Goal: Task Accomplishment & Management: Manage account settings

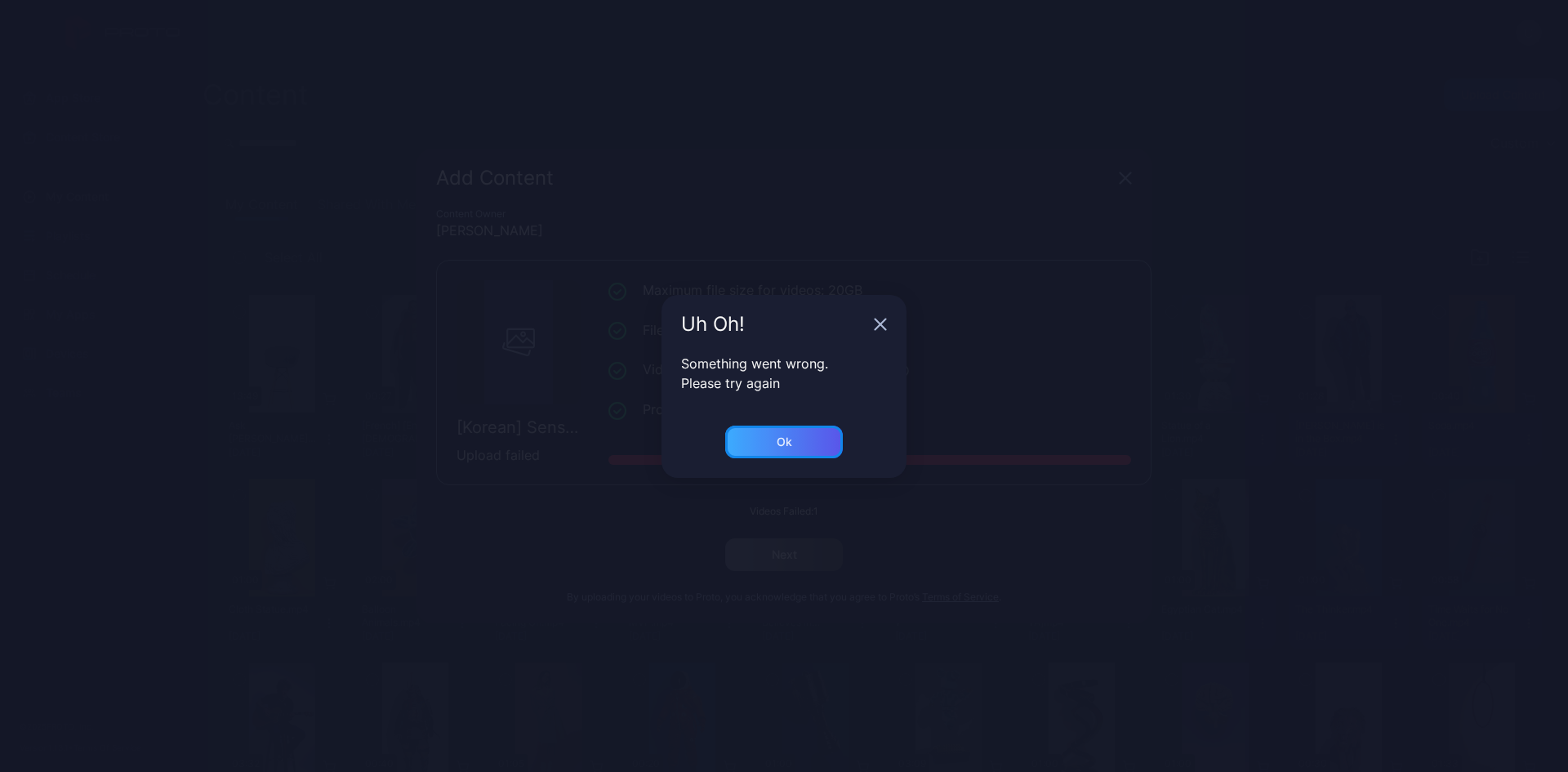
click at [799, 446] on div "Ok" at bounding box center [784, 442] width 117 height 33
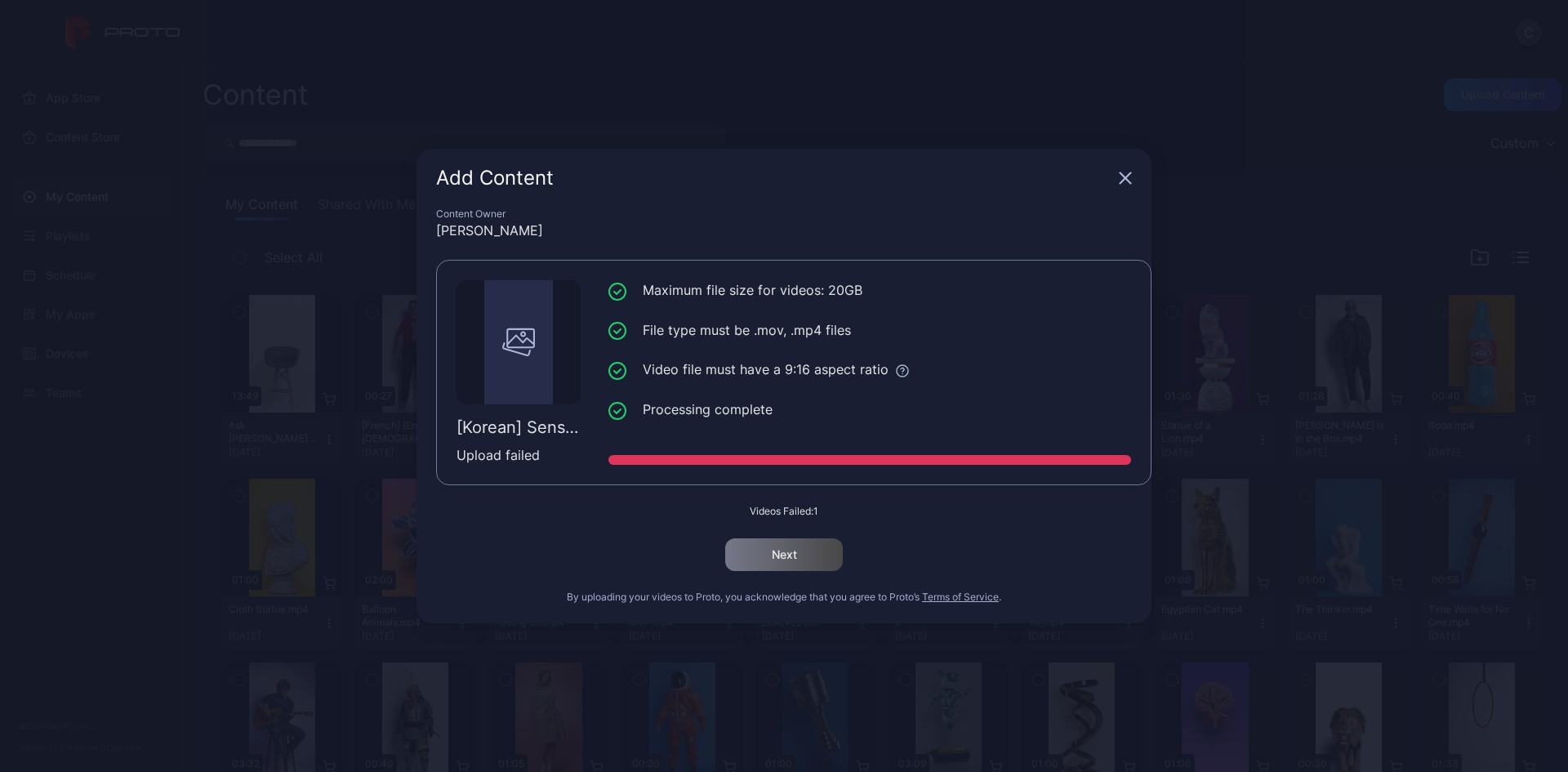
click at [1121, 168] on div "Add Content" at bounding box center [784, 177] width 735 height 59
click at [1119, 177] on icon "button" at bounding box center [1125, 177] width 13 height 13
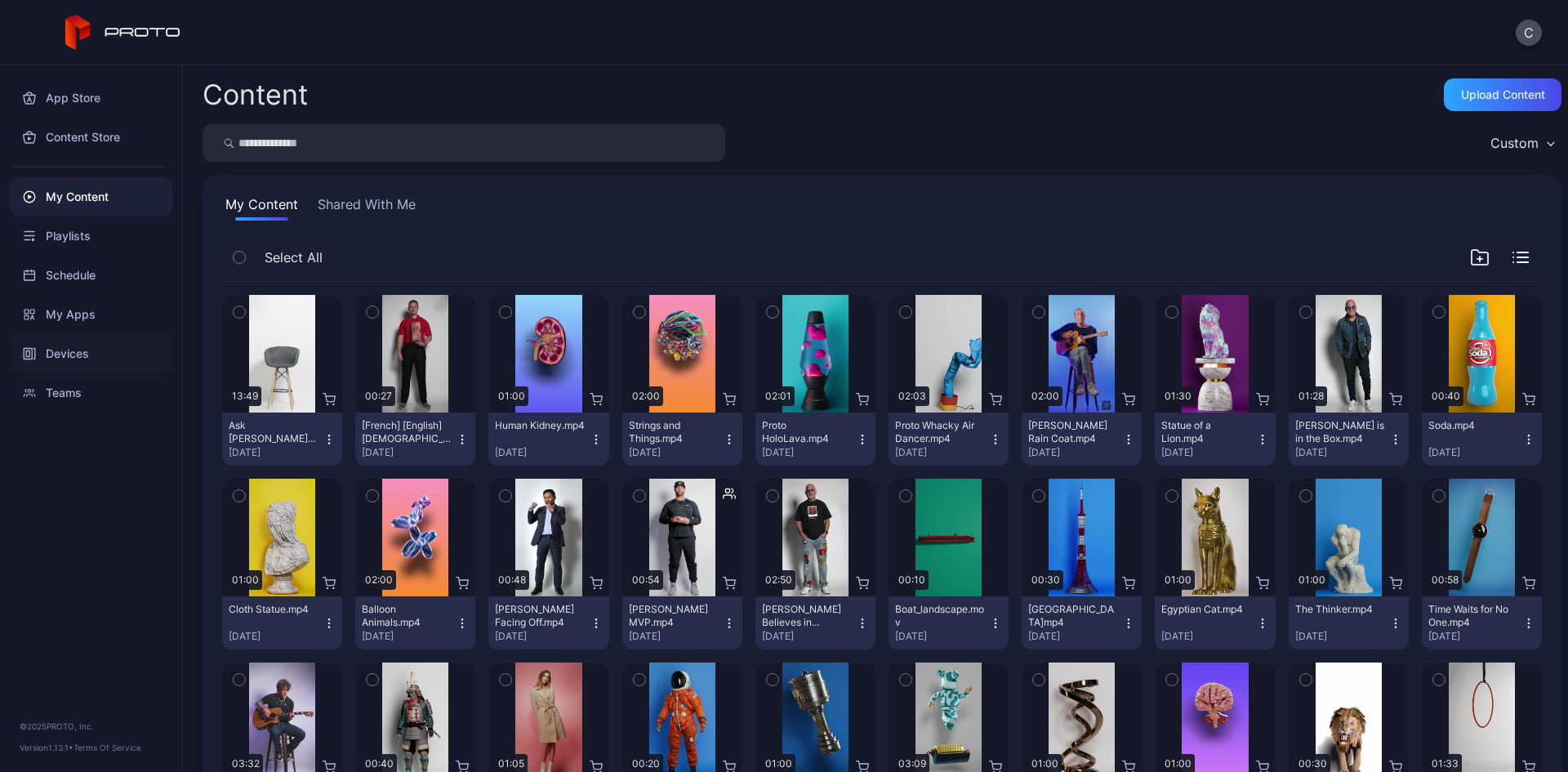
click at [106, 349] on div "Devices" at bounding box center [91, 353] width 163 height 39
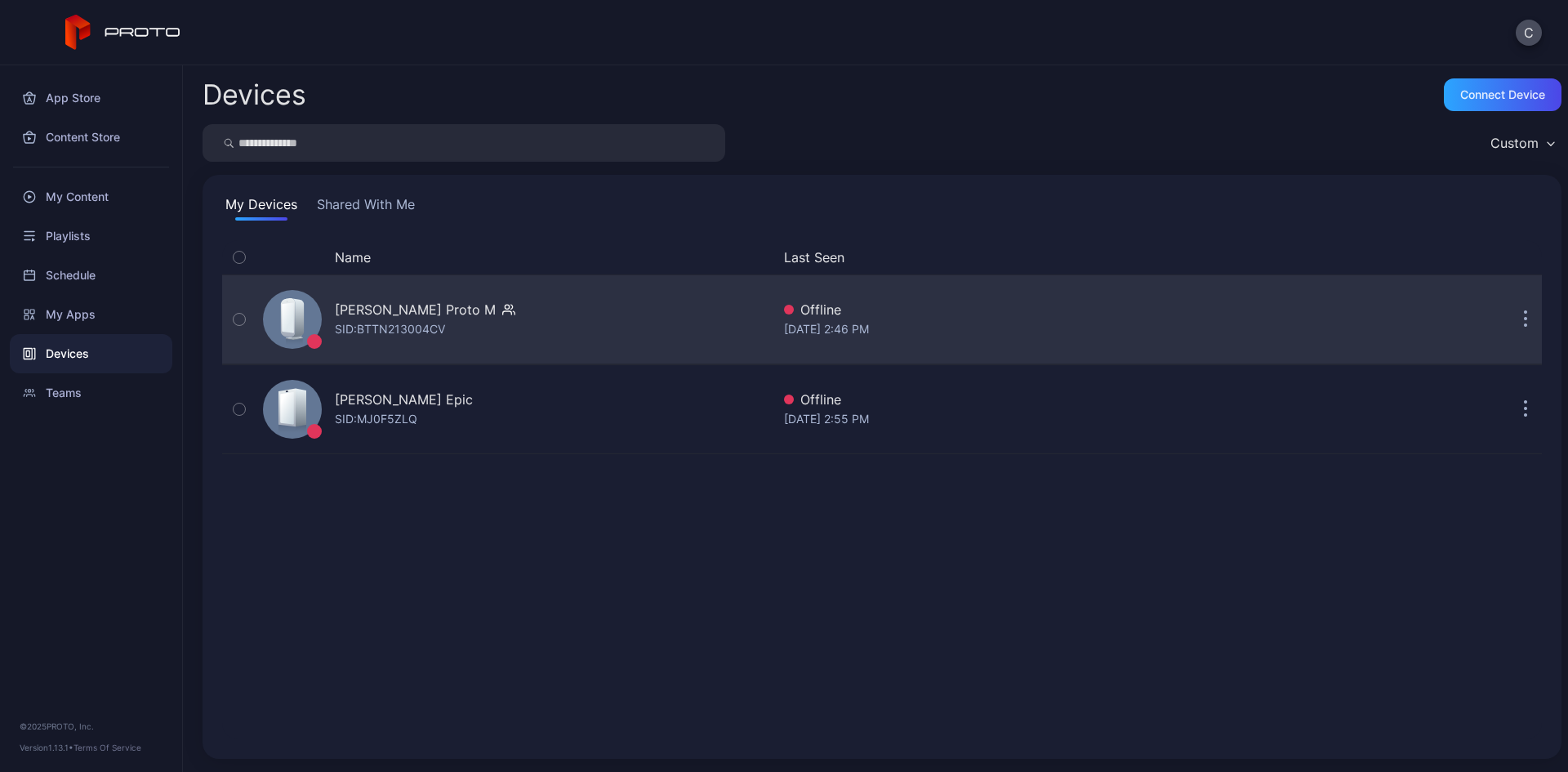
click at [409, 316] on div "[PERSON_NAME] Proto M" at bounding box center [415, 309] width 161 height 19
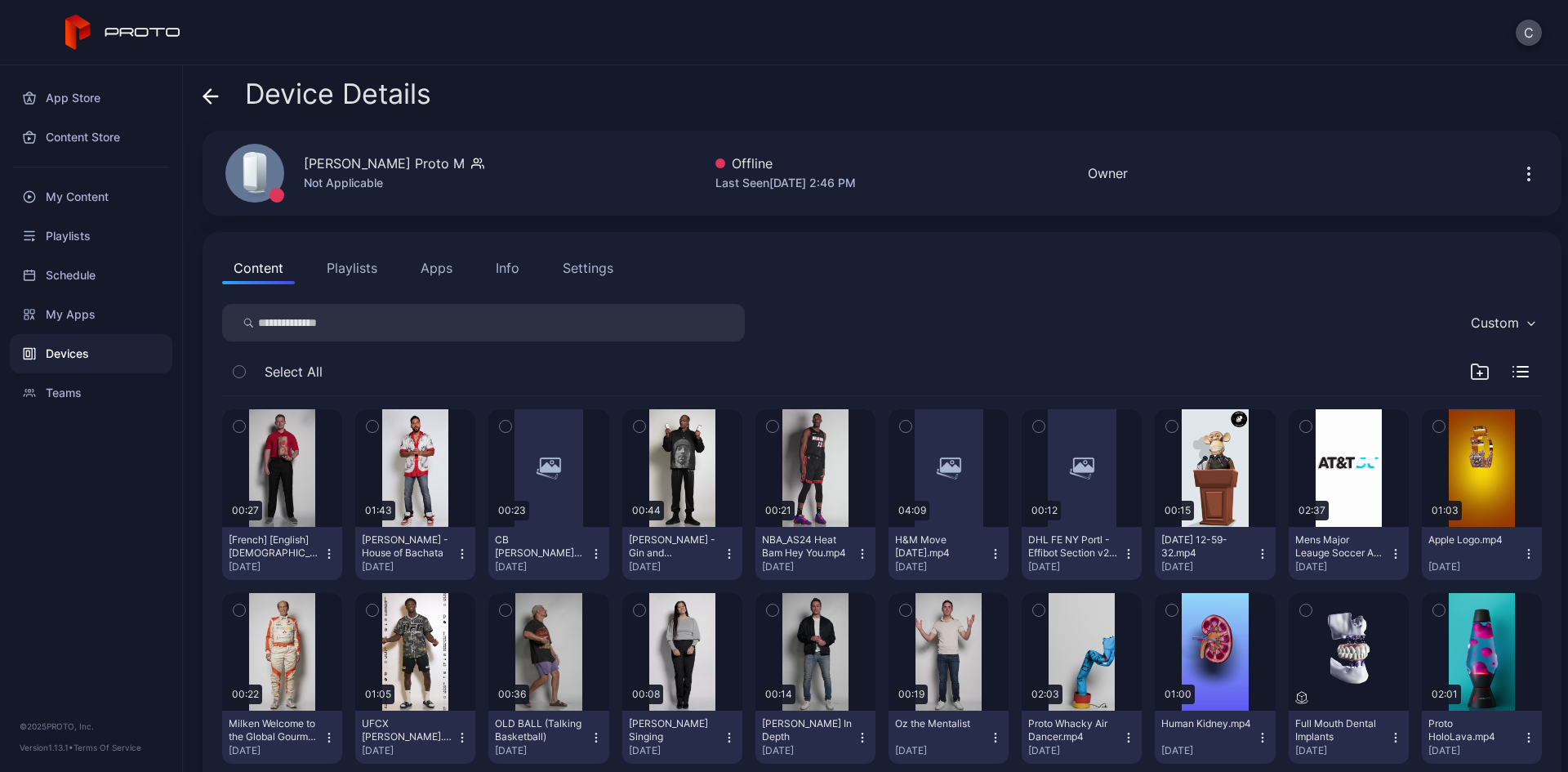
click at [600, 267] on div "Settings" at bounding box center [588, 268] width 50 height 19
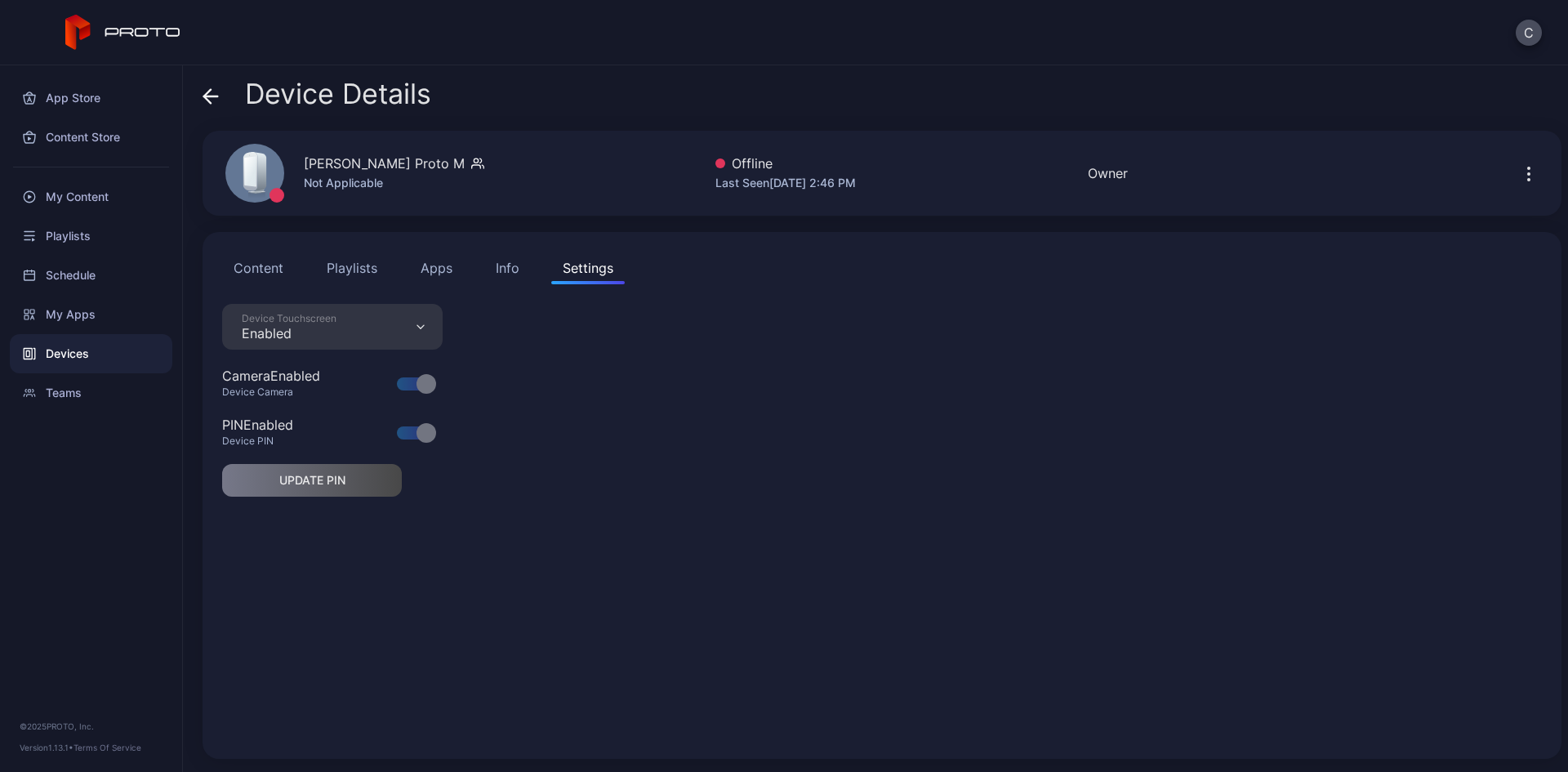
click at [0, 529] on div "App Store Content Store My Content Playlists Schedule My Apps Devices Teams © 2…" at bounding box center [91, 418] width 183 height 706
click at [16, 556] on div "App Store Content Store My Content Playlists Schedule My Apps Devices Teams © 2…" at bounding box center [91, 418] width 183 height 706
click at [428, 430] on div at bounding box center [426, 433] width 19 height 19
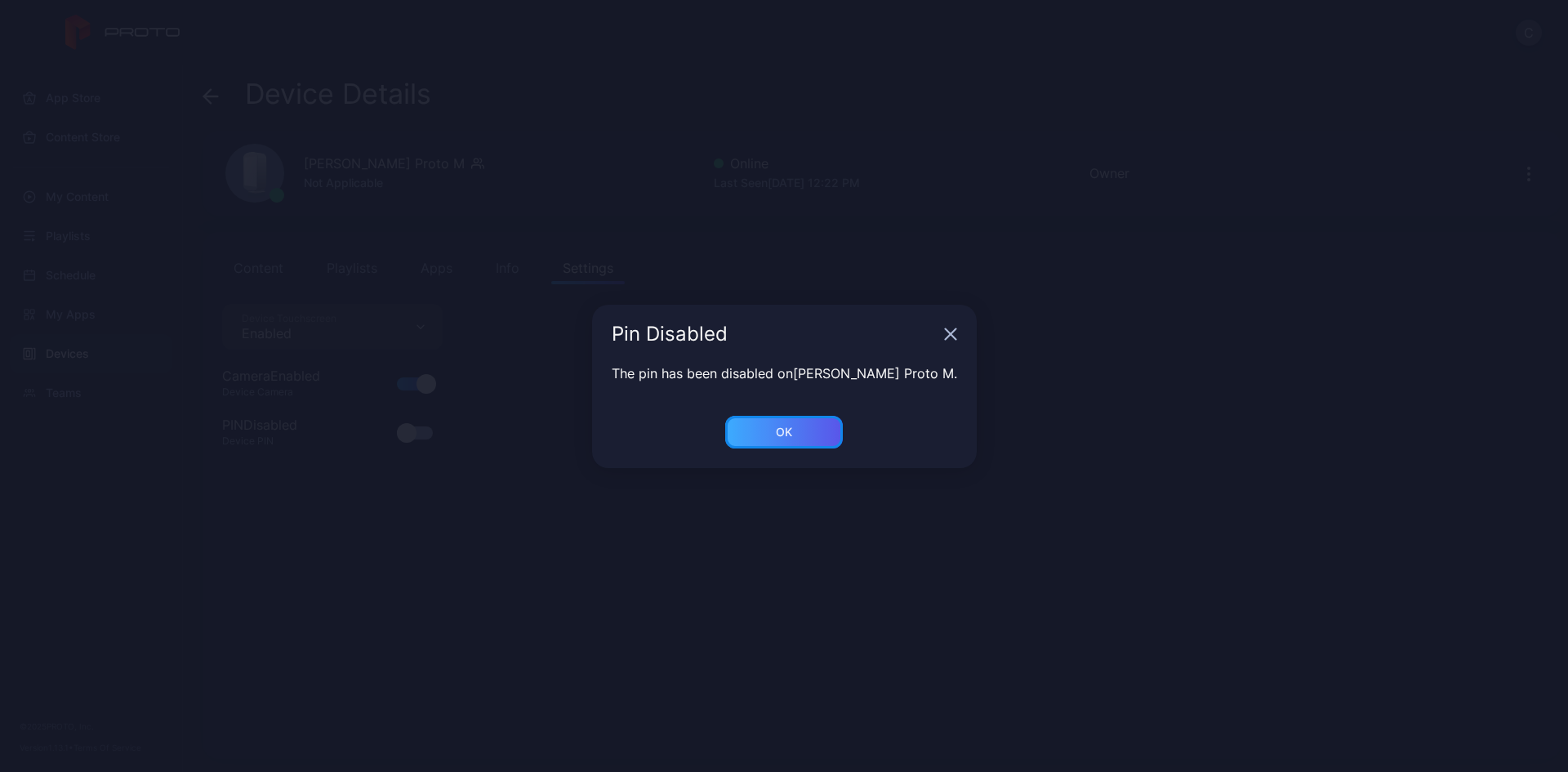
click at [821, 447] on div "OK" at bounding box center [784, 433] width 117 height 33
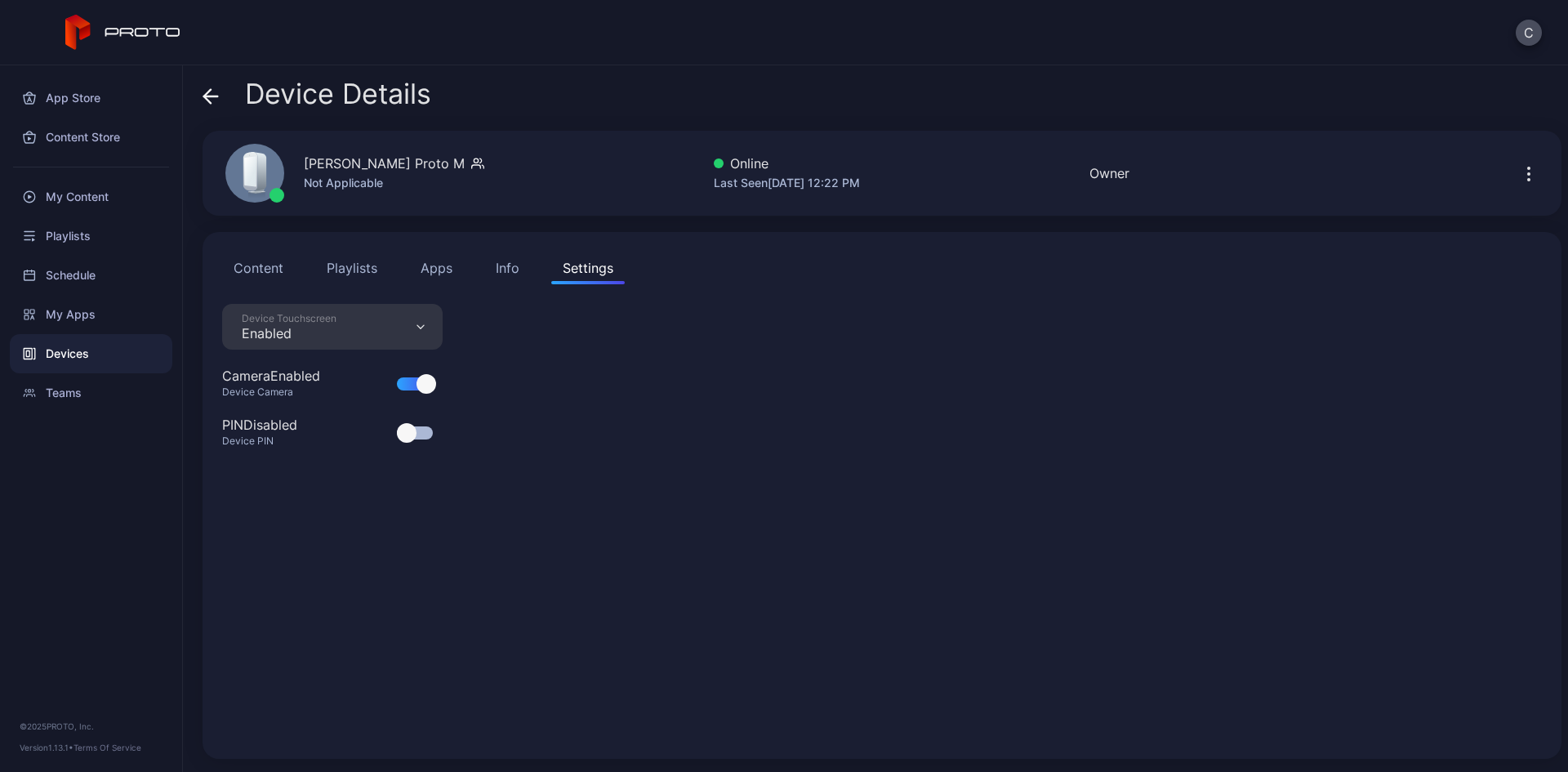
click at [407, 434] on div at bounding box center [406, 433] width 19 height 19
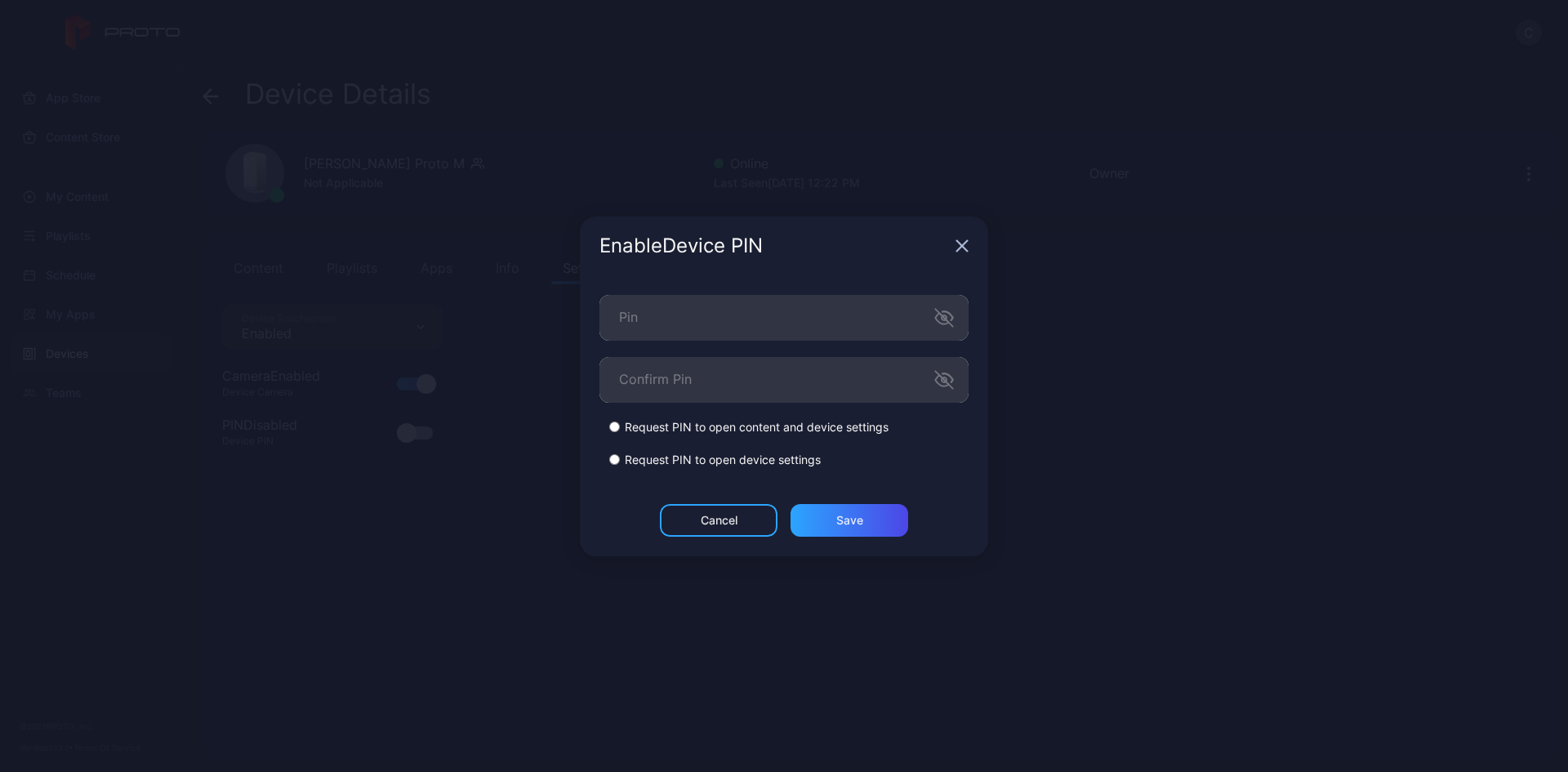
click at [954, 245] on div "Enable Device PIN" at bounding box center [784, 245] width 408 height 59
click at [959, 240] on icon "button" at bounding box center [961, 245] width 13 height 13
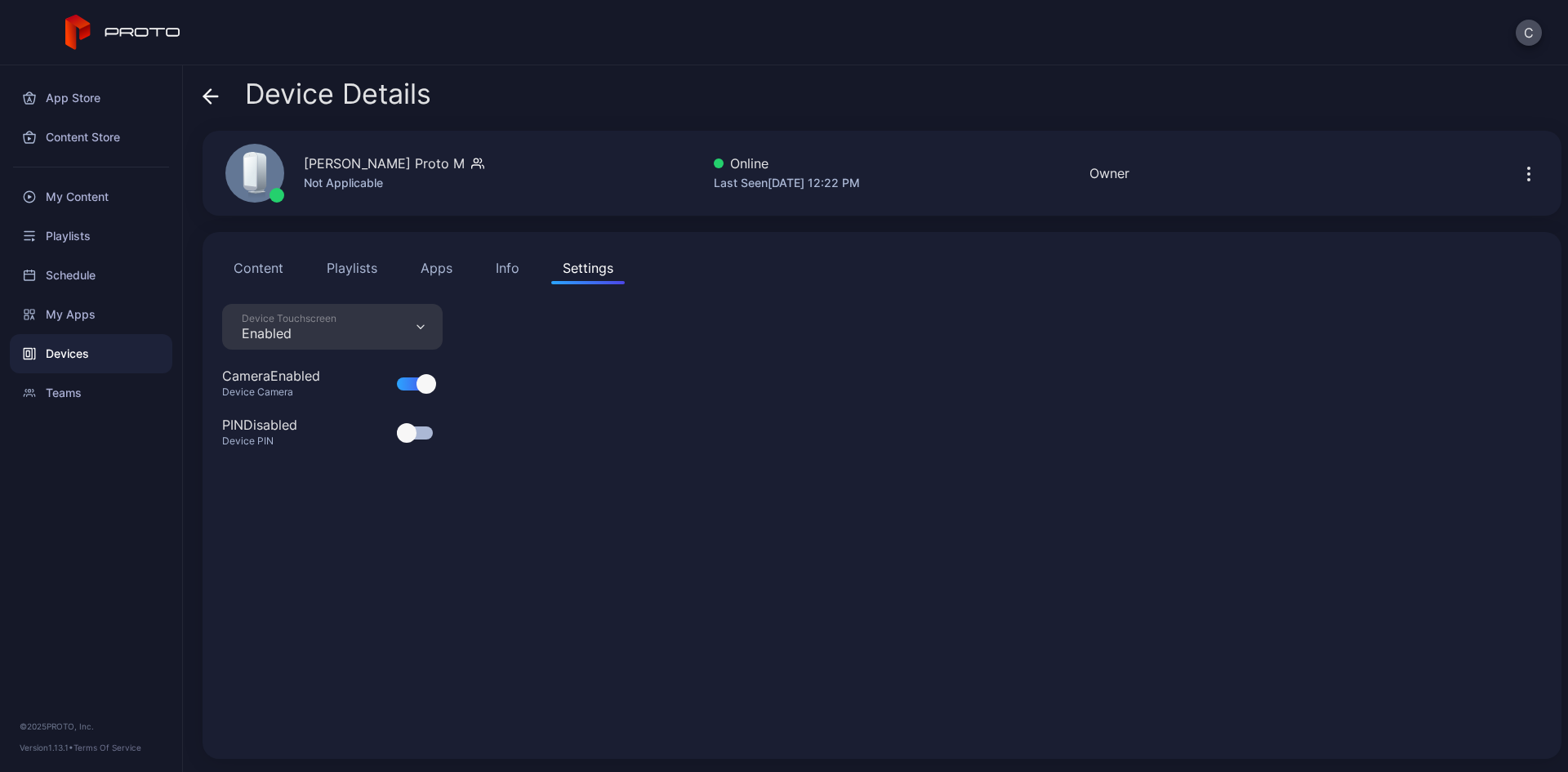
click at [40, 479] on div "App Store Content Store My Content Playlists Schedule My Apps Devices Teams © 2…" at bounding box center [91, 418] width 183 height 706
click at [406, 438] on div at bounding box center [406, 433] width 19 height 19
